Goal: Task Accomplishment & Management: Use online tool/utility

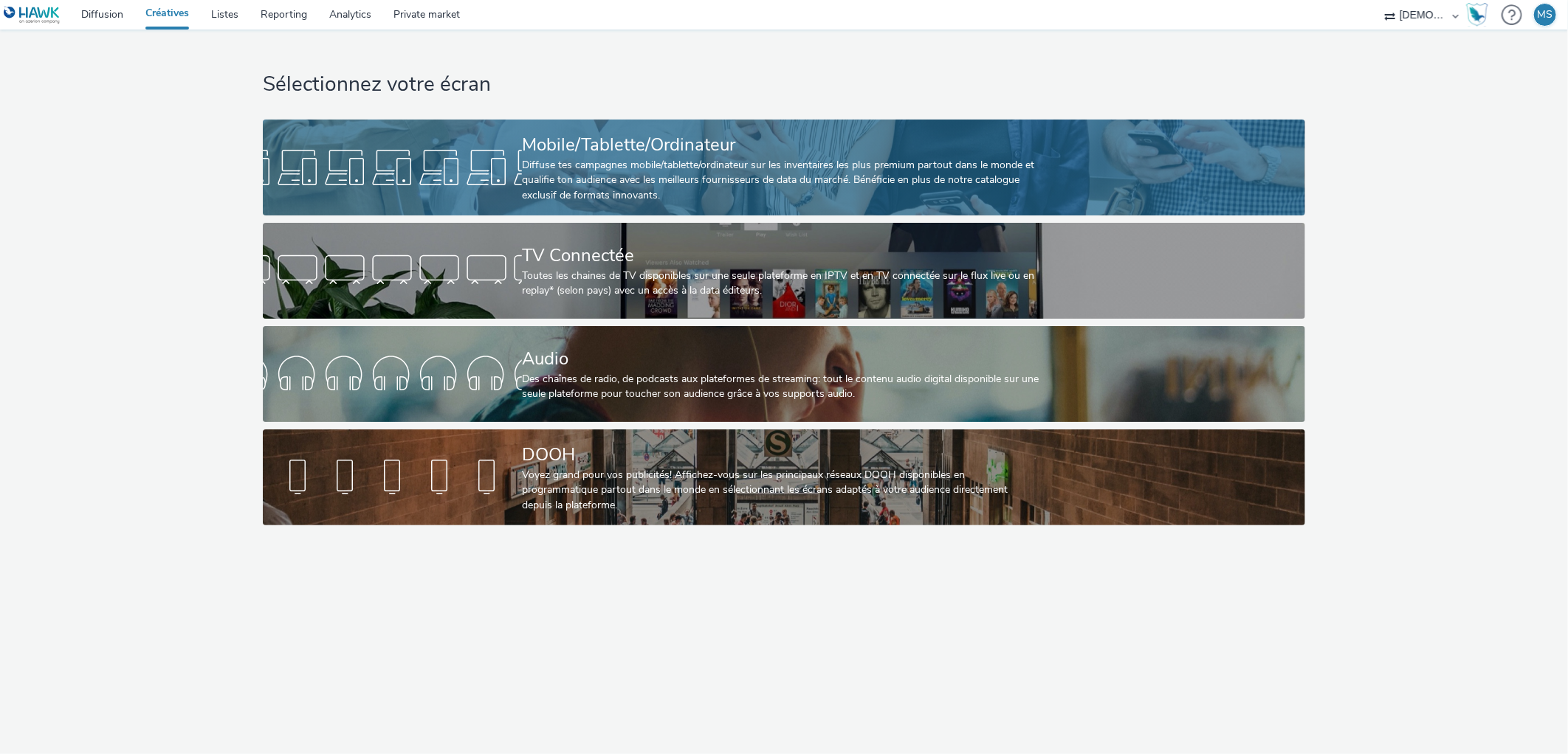
click at [781, 162] on div "Diffuse tes campagnes mobile/tablette/ordinateur sur les inventaires les plus p…" at bounding box center [781, 181] width 518 height 45
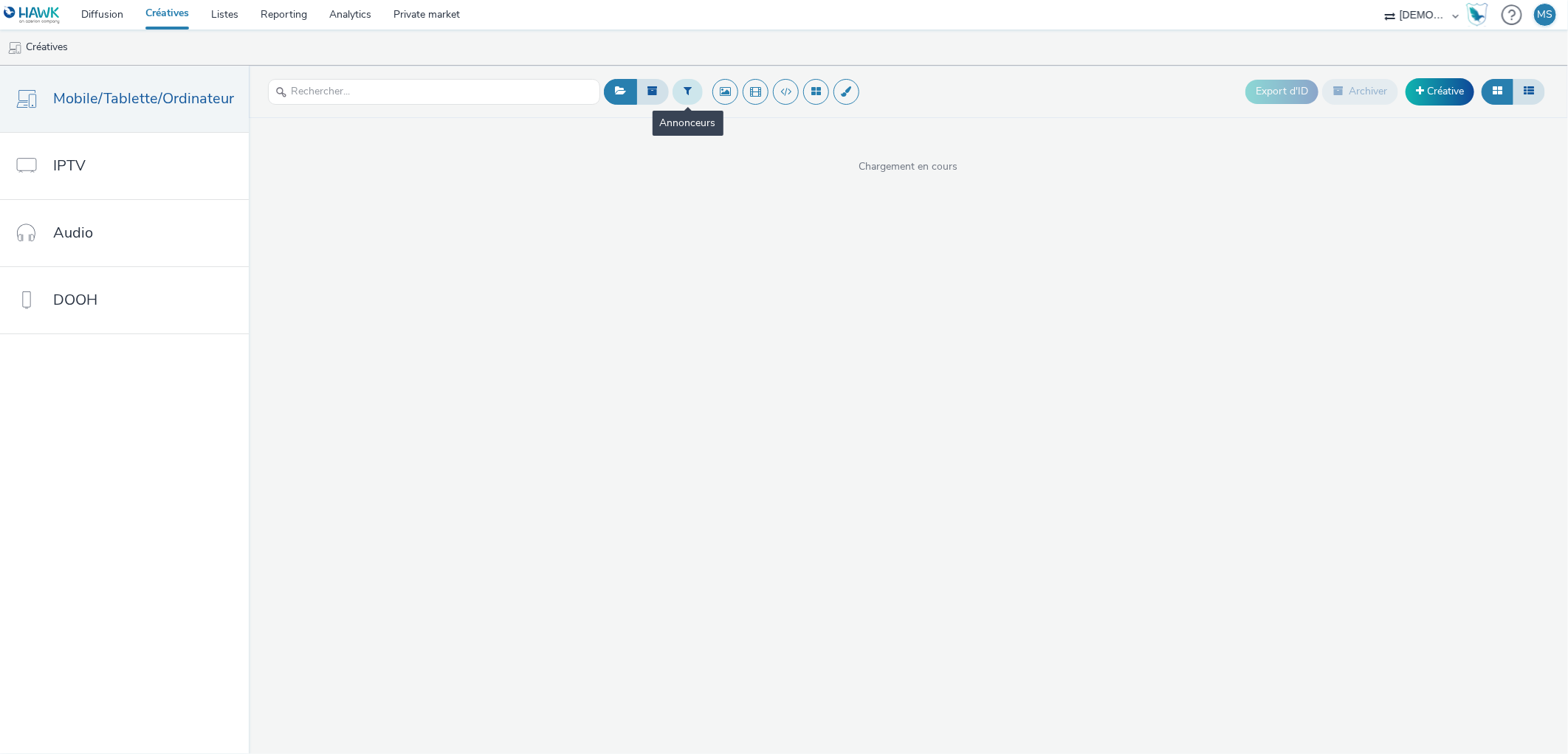
click at [690, 93] on button at bounding box center [688, 92] width 30 height 25
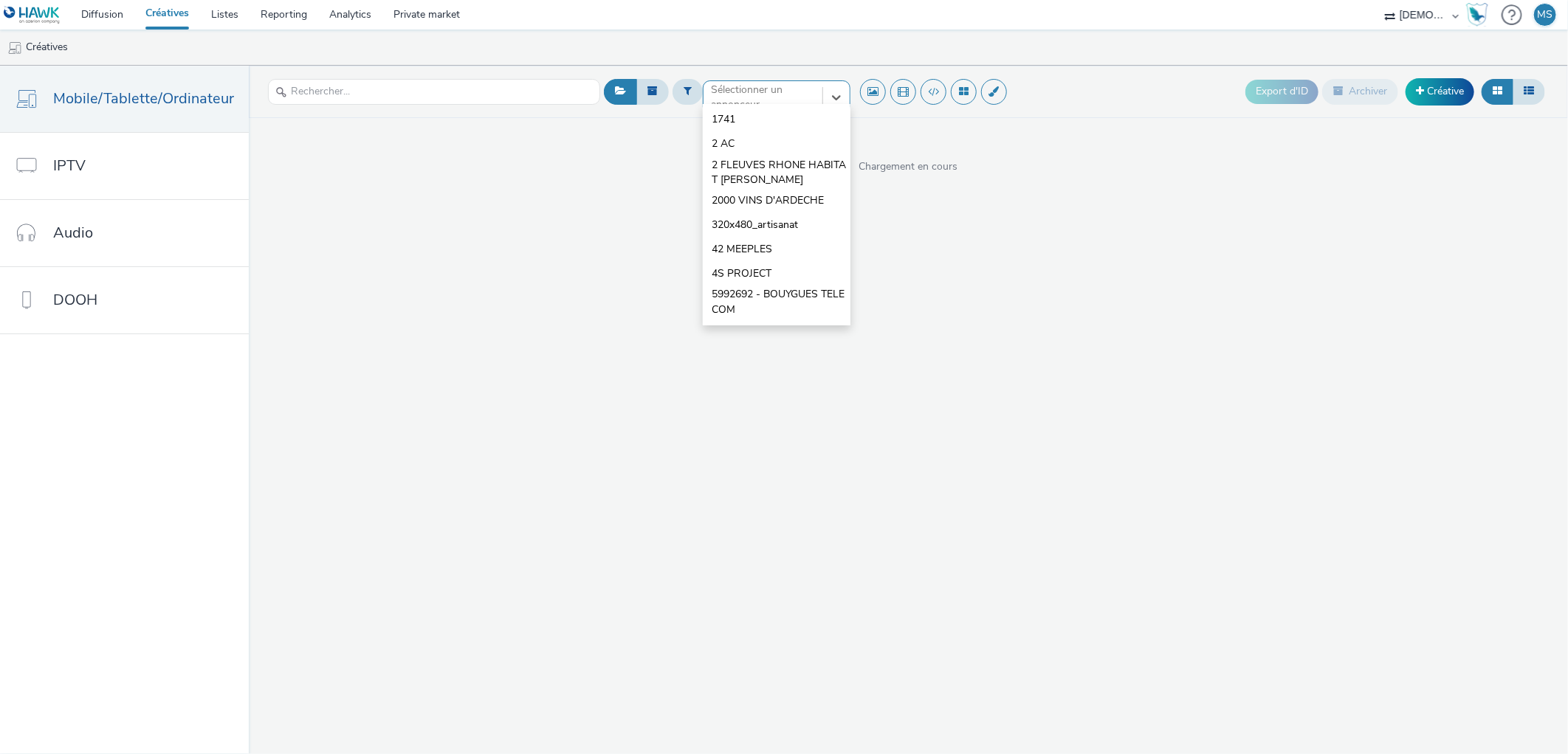
click at [718, 91] on div at bounding box center [763, 97] width 104 height 18
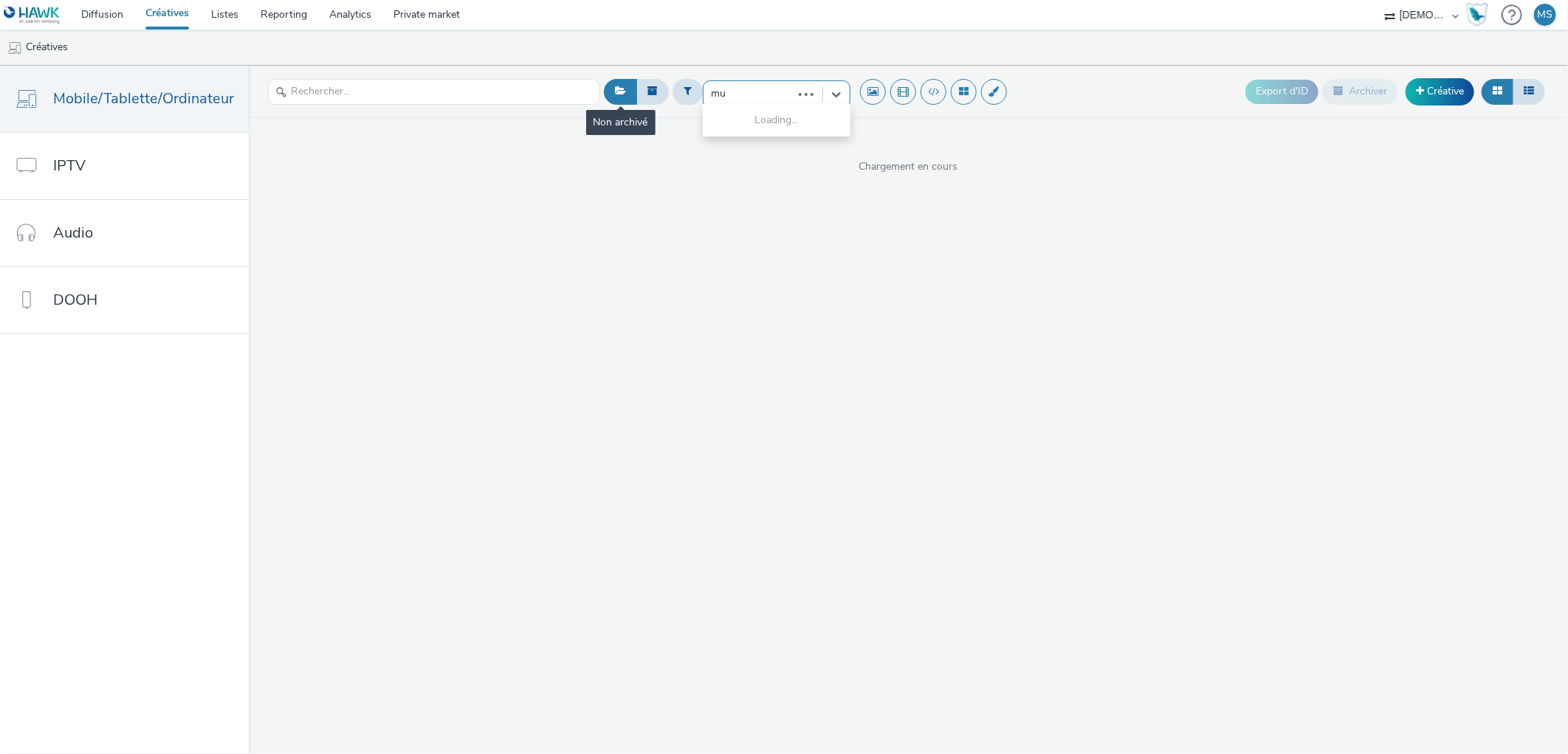
type input "mus"
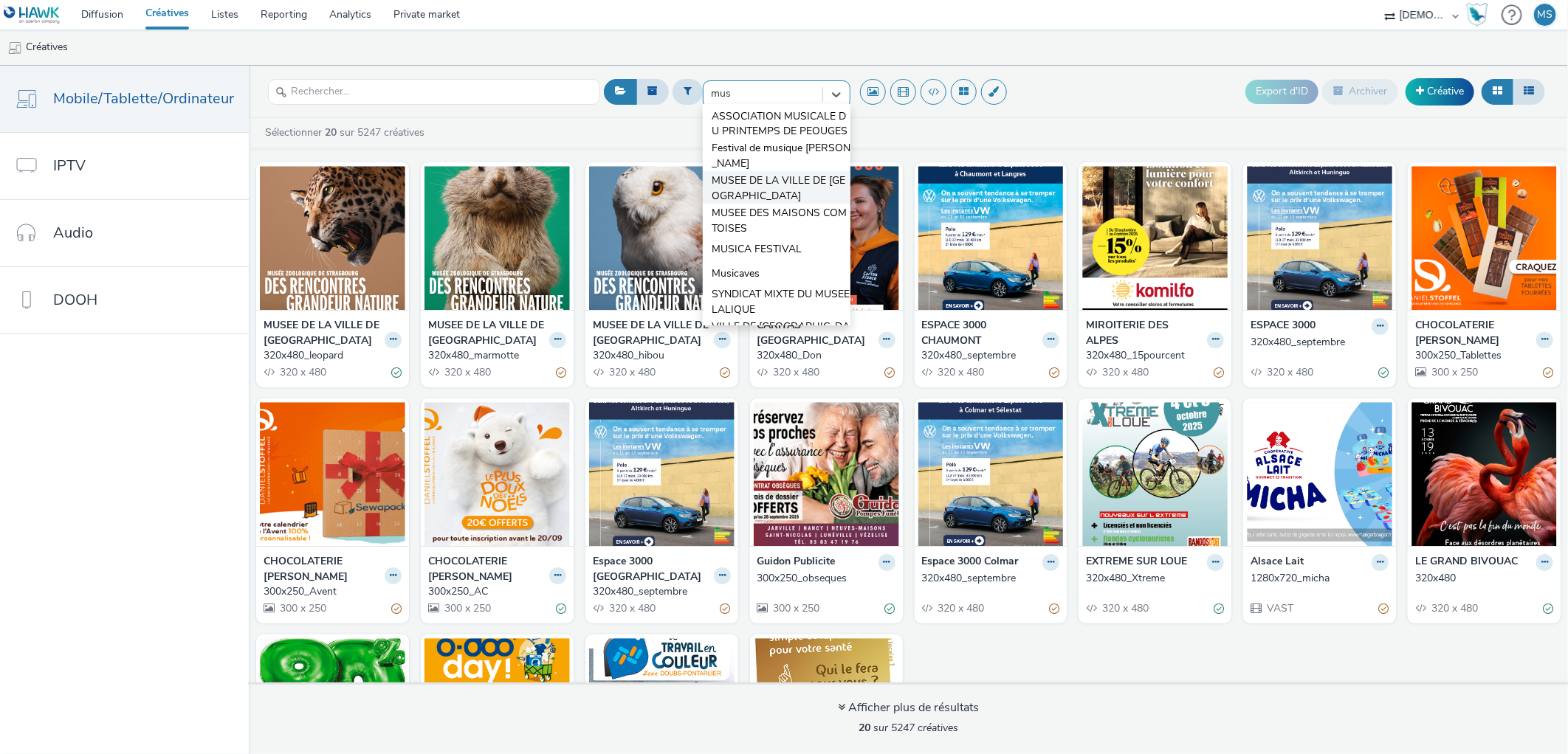
click at [790, 195] on span "MUSEE DE LA VILLE DE [GEOGRAPHIC_DATA]" at bounding box center [781, 188] width 139 height 30
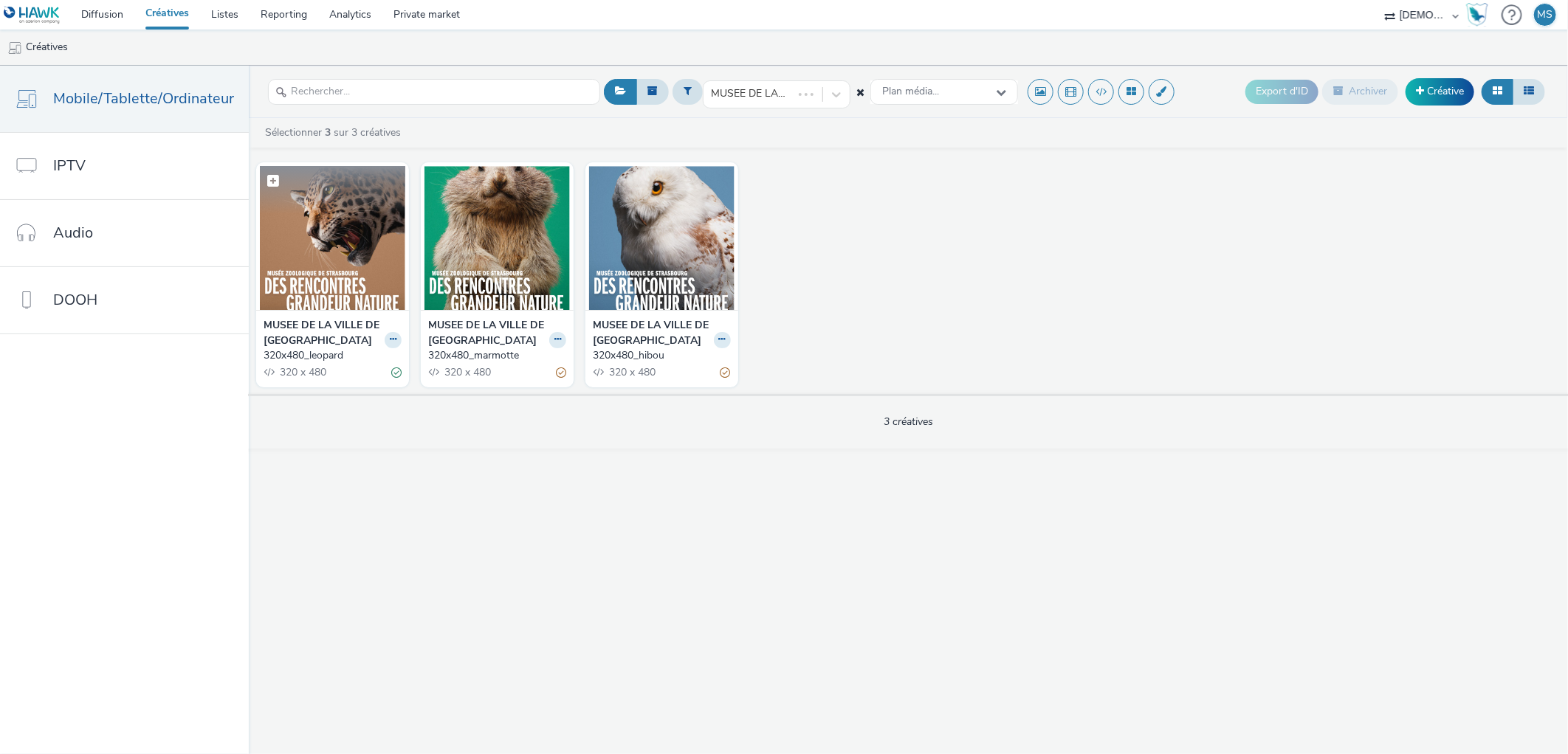
click at [280, 200] on figcaption at bounding box center [332, 189] width 146 height 47
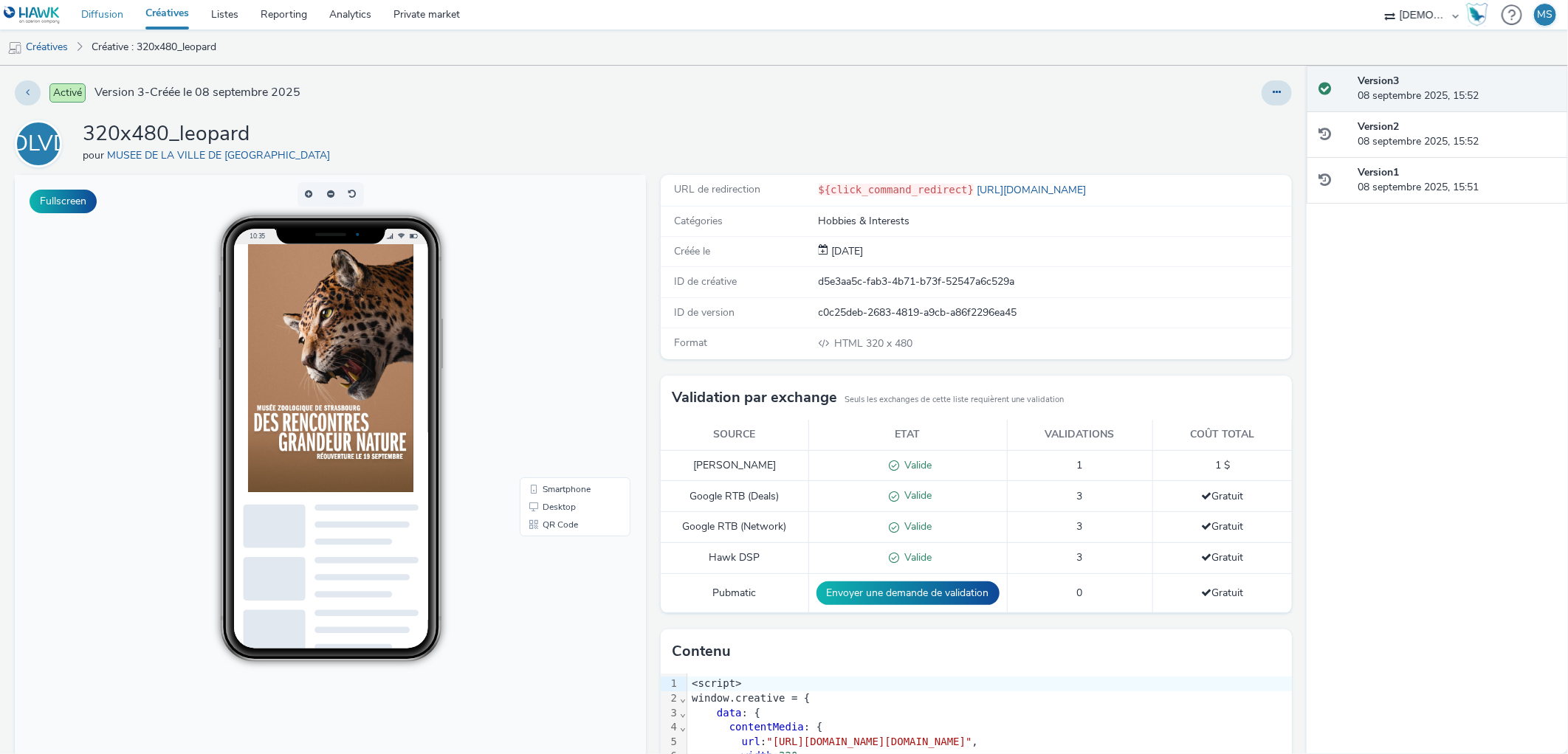
click at [111, 15] on link "Diffusion" at bounding box center [102, 14] width 64 height 29
